Goal: Task Accomplishment & Management: Complete application form

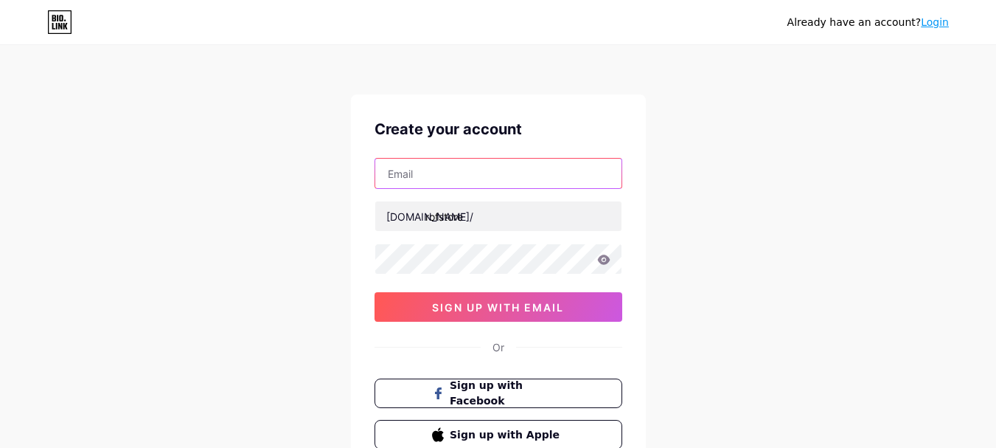
drag, startPoint x: 0, startPoint y: 0, endPoint x: 450, endPoint y: 173, distance: 482.1
click at [450, 173] on input "text" at bounding box center [498, 173] width 246 height 29
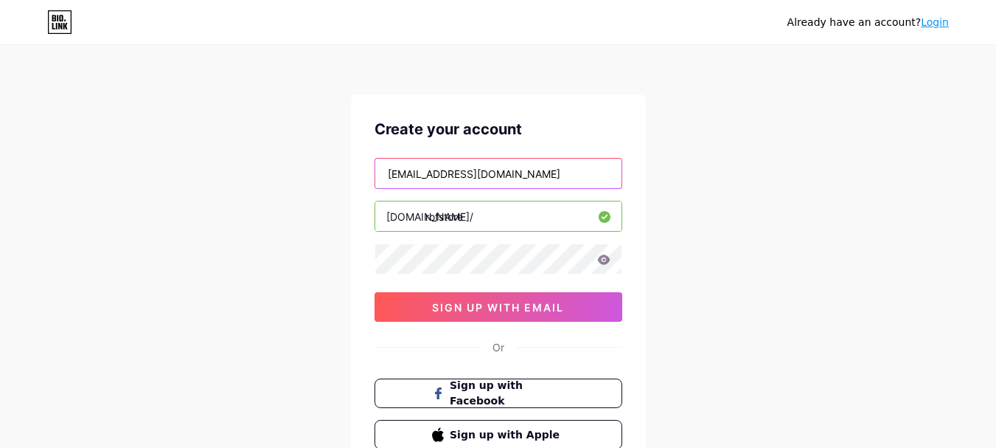
type input "[EMAIL_ADDRESS][DOMAIN_NAME]"
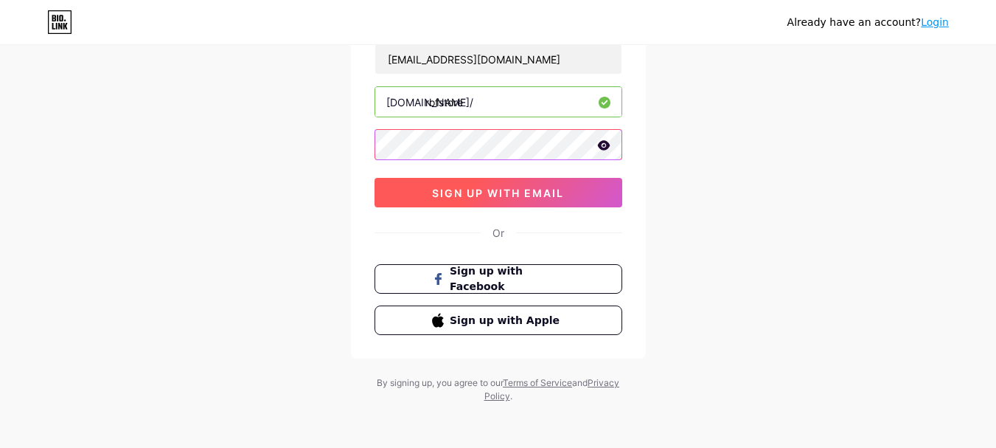
scroll to position [117, 0]
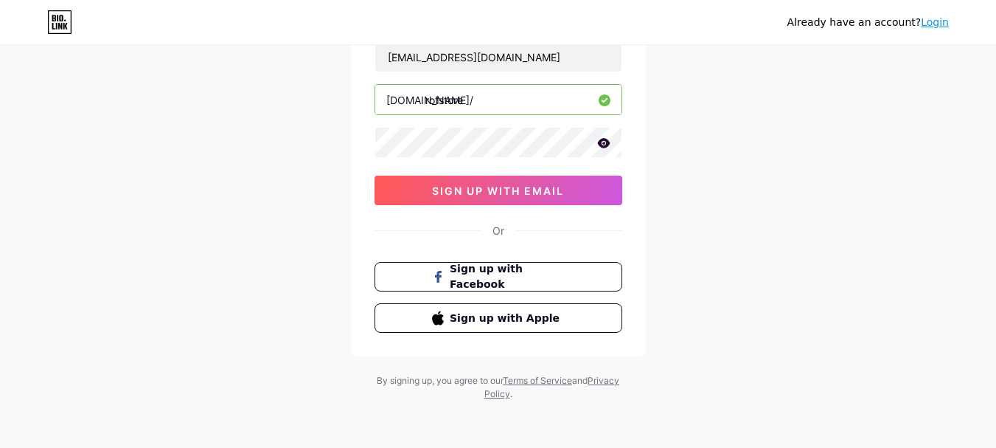
click at [527, 174] on div "[EMAIL_ADDRESS][DOMAIN_NAME] [DOMAIN_NAME]/ rofstore 0cAFcWeA56DSOeg7kWwdW9L0AO…" at bounding box center [499, 123] width 248 height 164
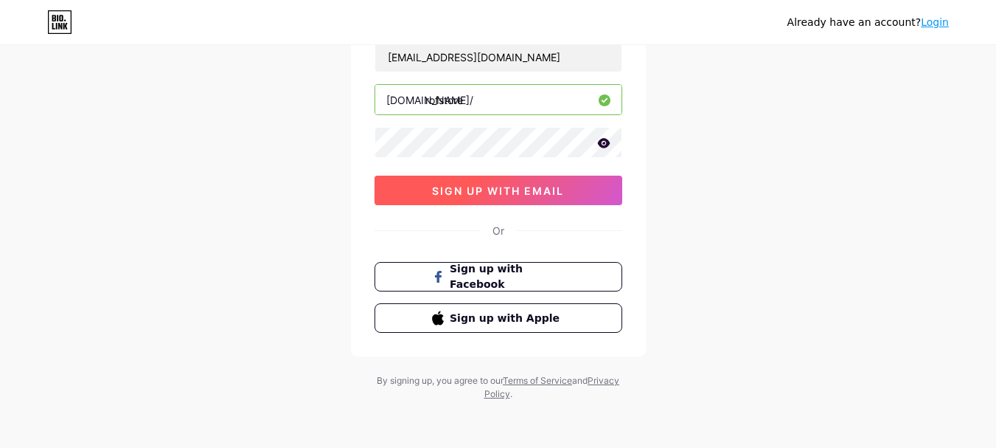
click at [528, 186] on span "sign up with email" at bounding box center [498, 190] width 132 height 13
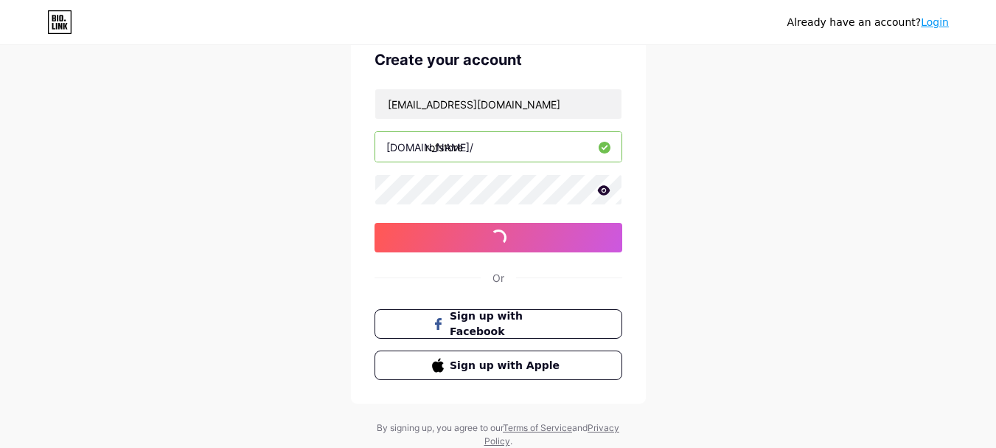
scroll to position [43, 0]
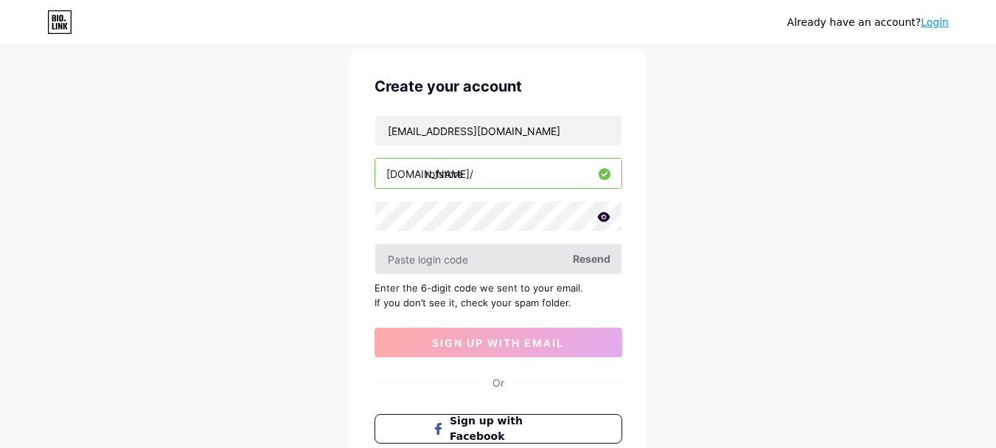
click at [473, 264] on input "text" at bounding box center [498, 258] width 246 height 29
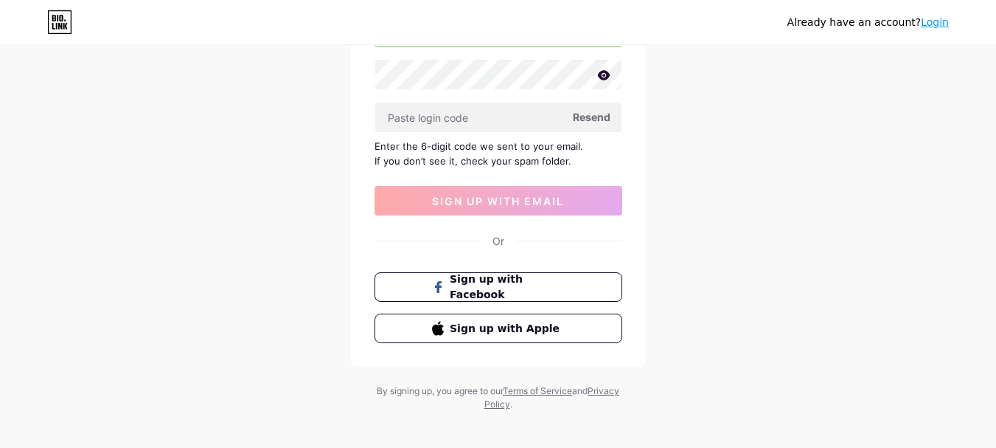
scroll to position [190, 0]
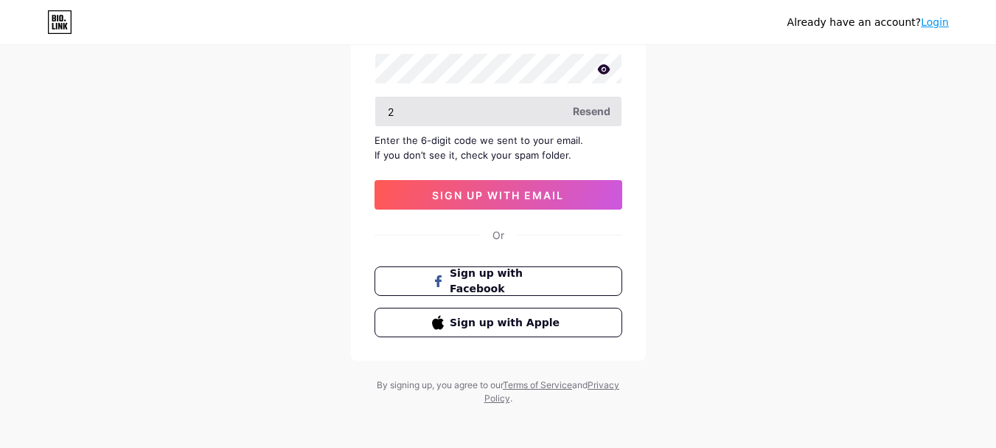
type input "27"
drag, startPoint x: 454, startPoint y: 114, endPoint x: 262, endPoint y: 108, distance: 191.9
click at [262, 108] on div "Already have an account? Login Create your account [PERSON_NAME][EMAIL_ADDRESS]…" at bounding box center [498, 131] width 996 height 642
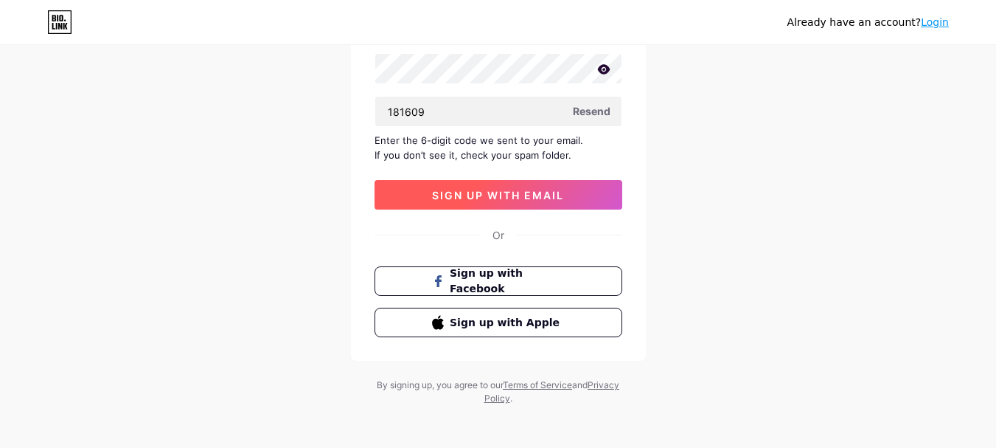
type input "181609"
click at [600, 199] on button "sign up with email" at bounding box center [499, 194] width 248 height 29
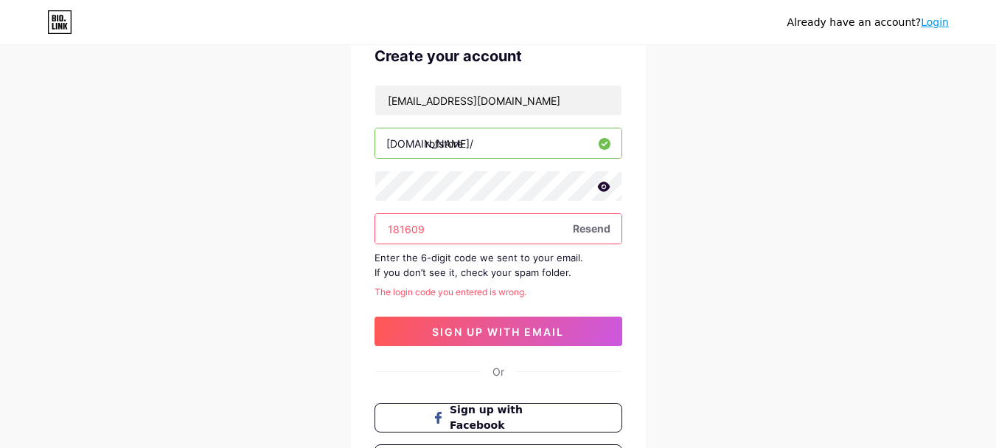
scroll to position [0, 0]
